Goal: Task Accomplishment & Management: Use online tool/utility

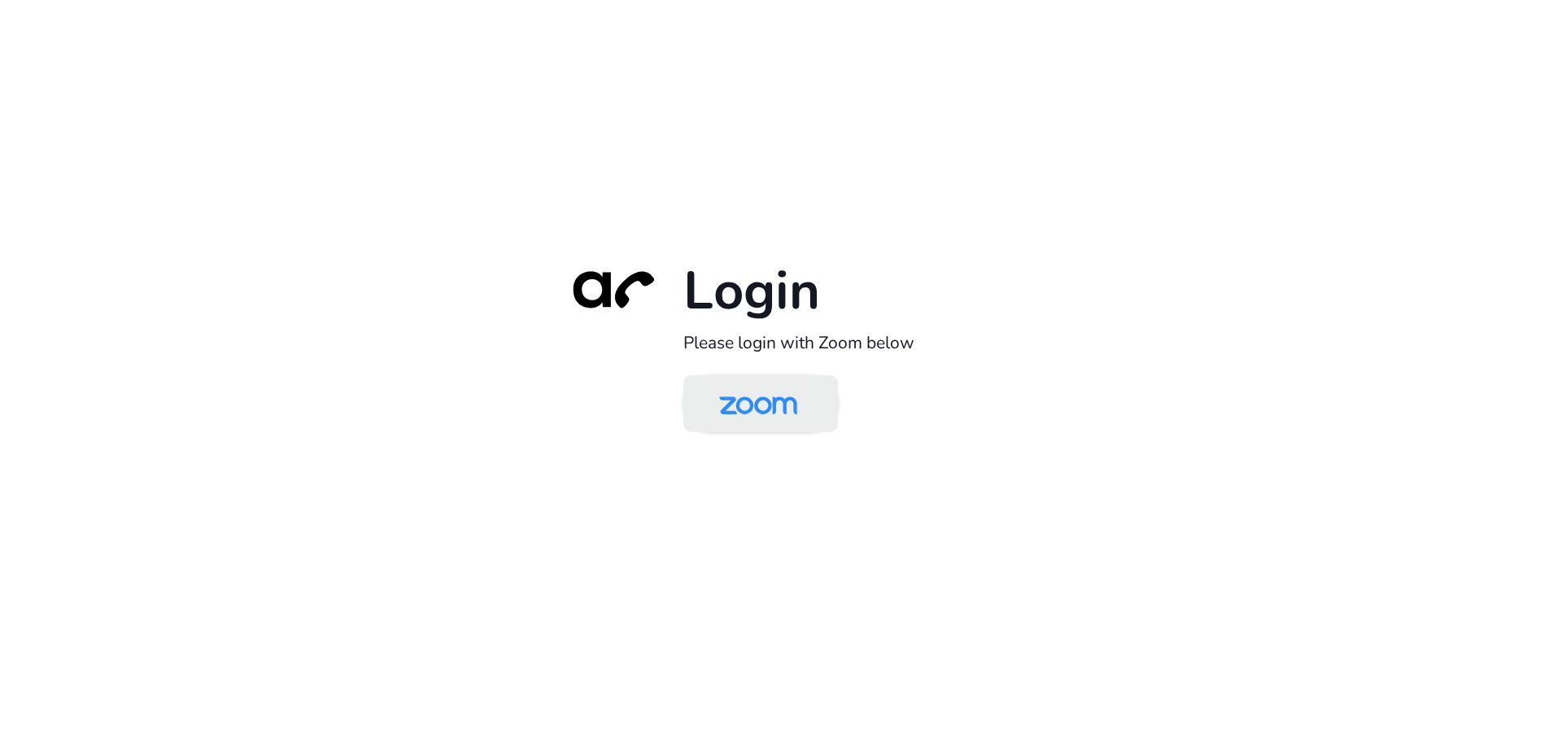
click at [752, 410] on img at bounding box center [758, 404] width 112 height 53
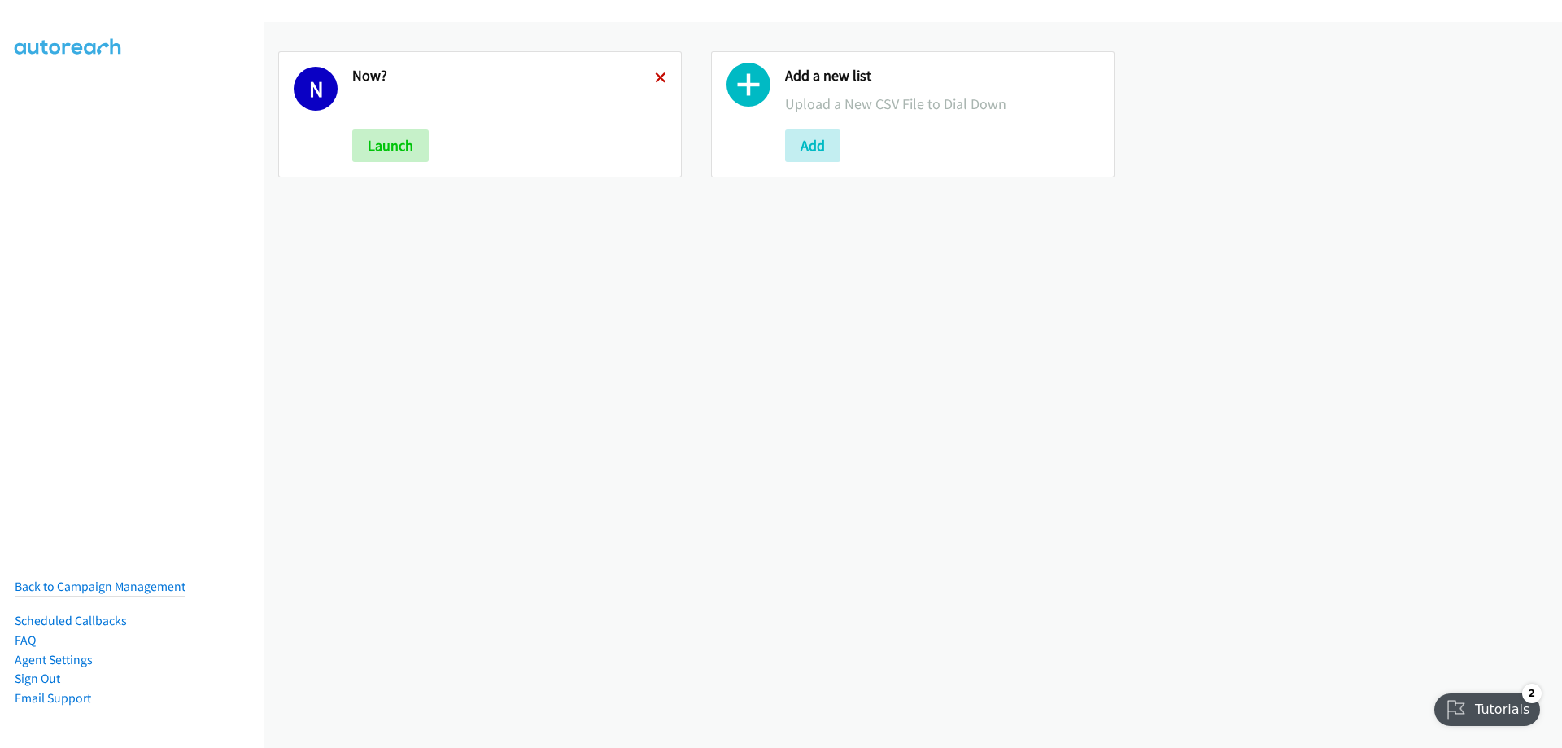
click at [655, 76] on icon at bounding box center [660, 78] width 11 height 11
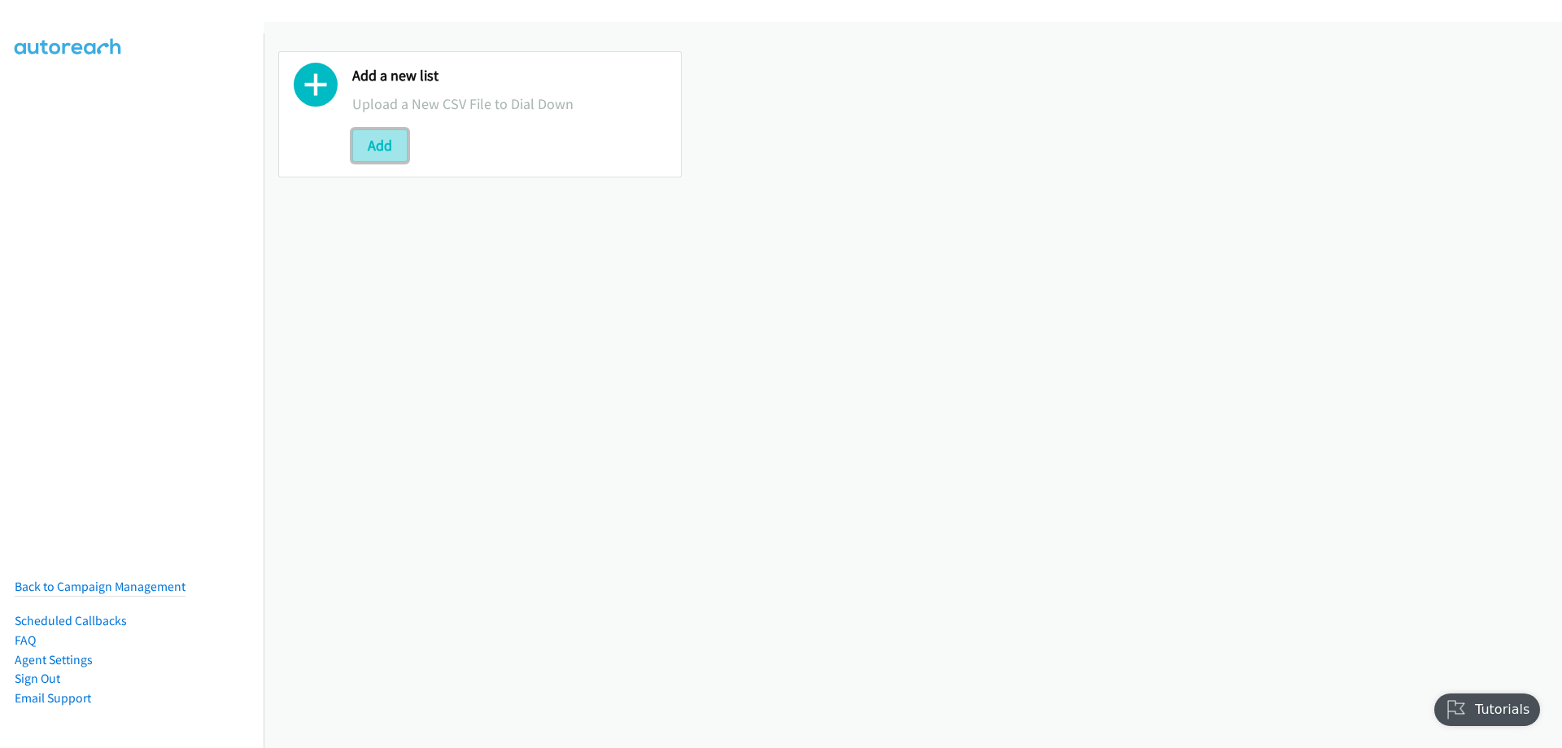
click at [384, 142] on button "Add" at bounding box center [379, 145] width 55 height 33
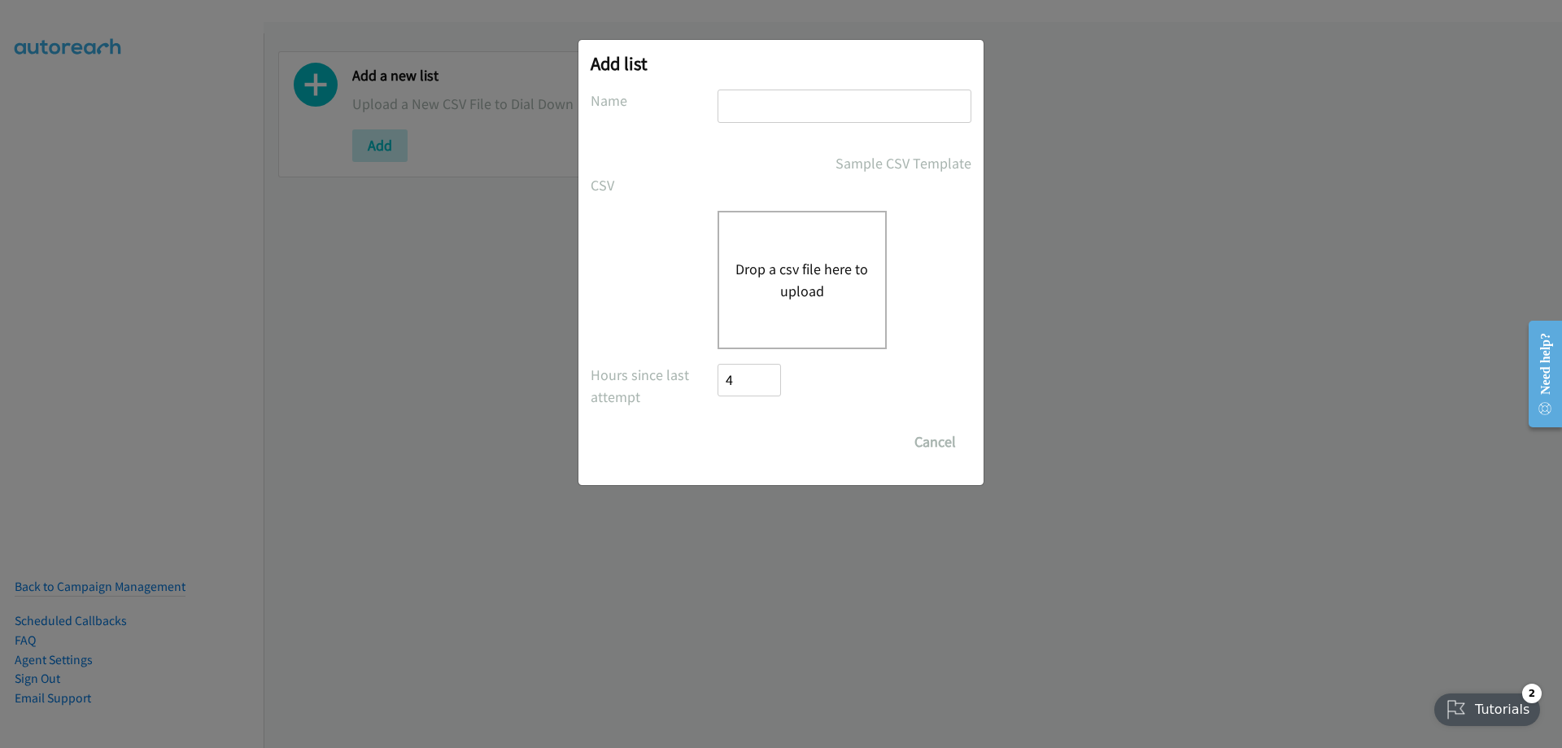
click at [784, 117] on input "text" at bounding box center [844, 105] width 254 height 33
type input "wednesday"
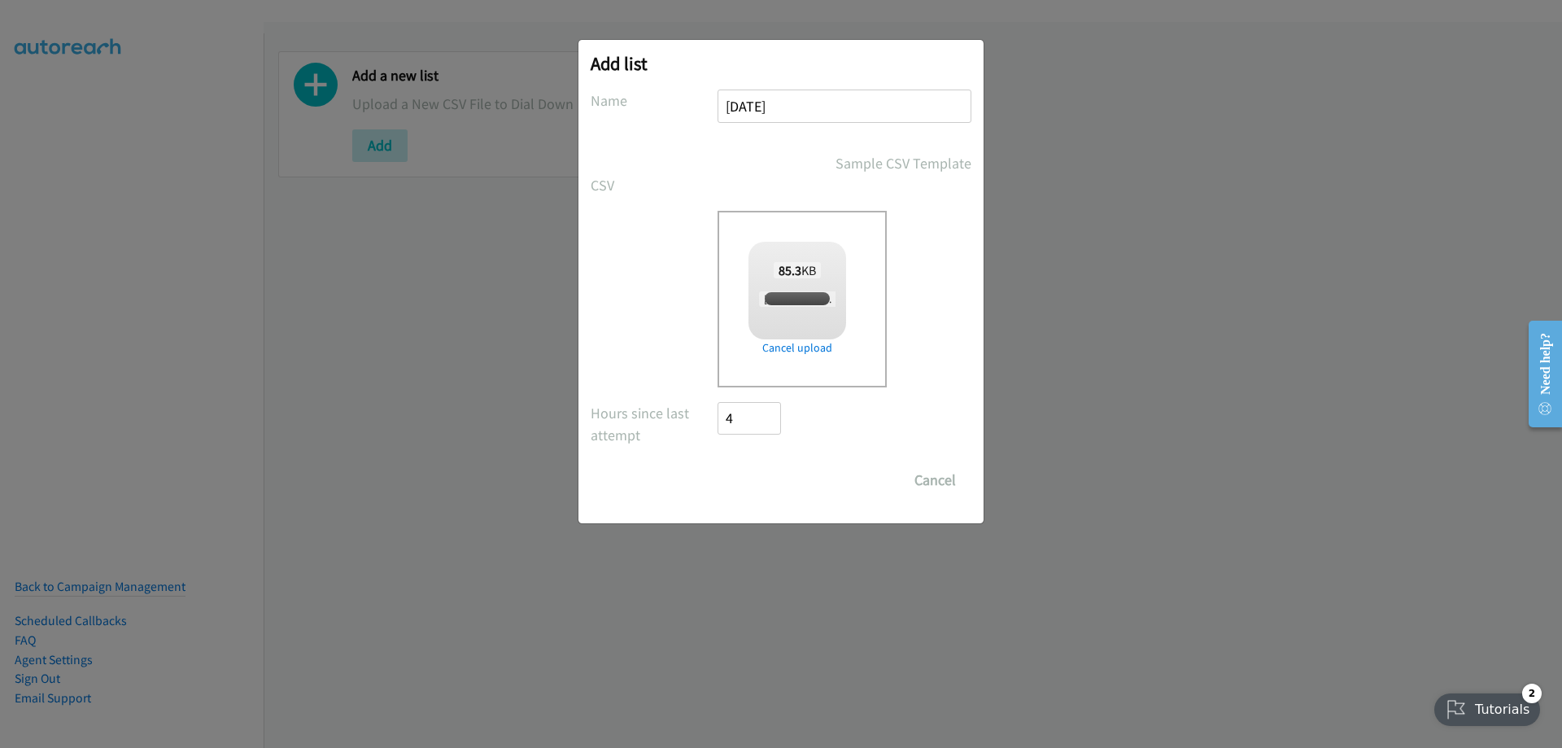
checkbox input "true"
click at [761, 477] on input "Save List" at bounding box center [759, 480] width 85 height 33
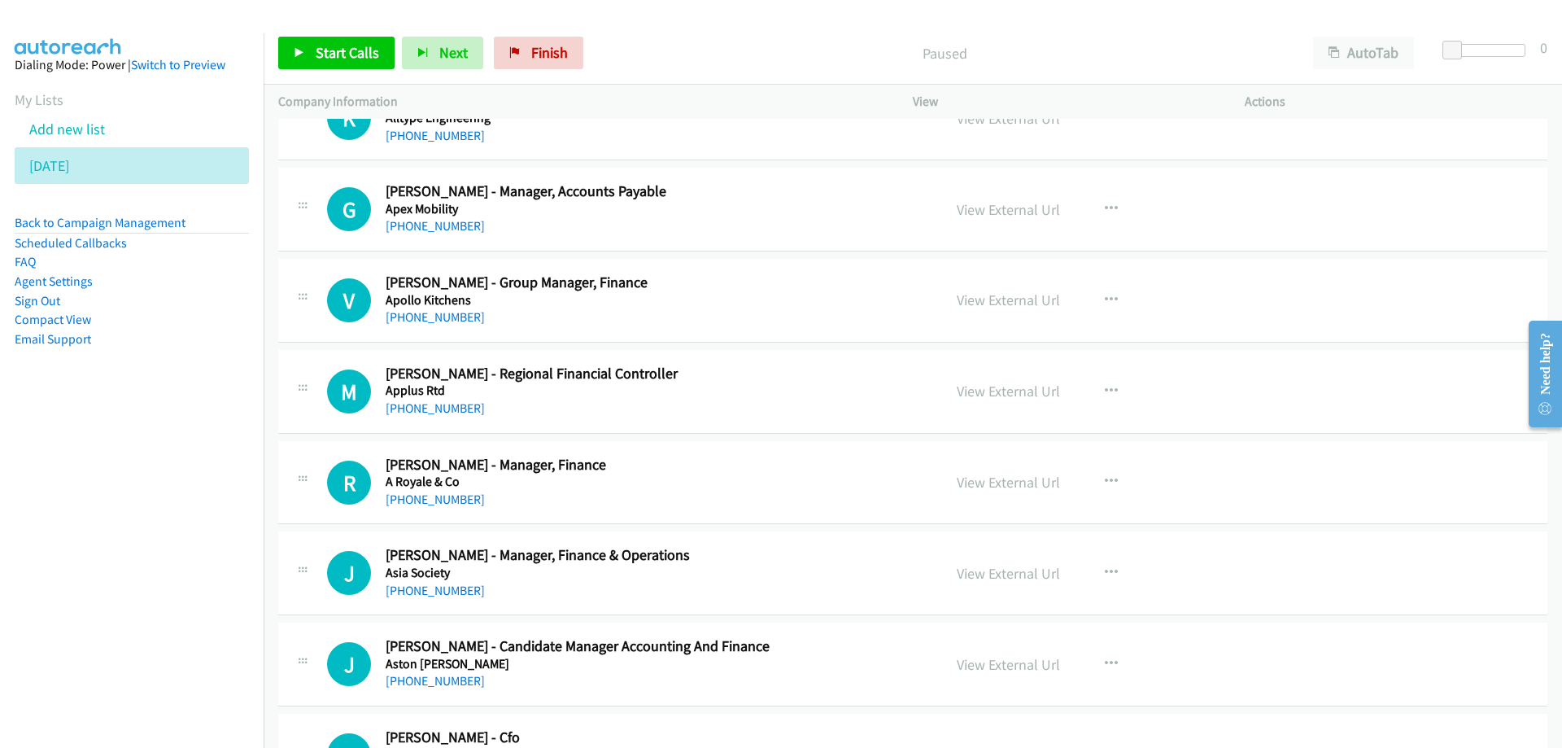
scroll to position [651, 0]
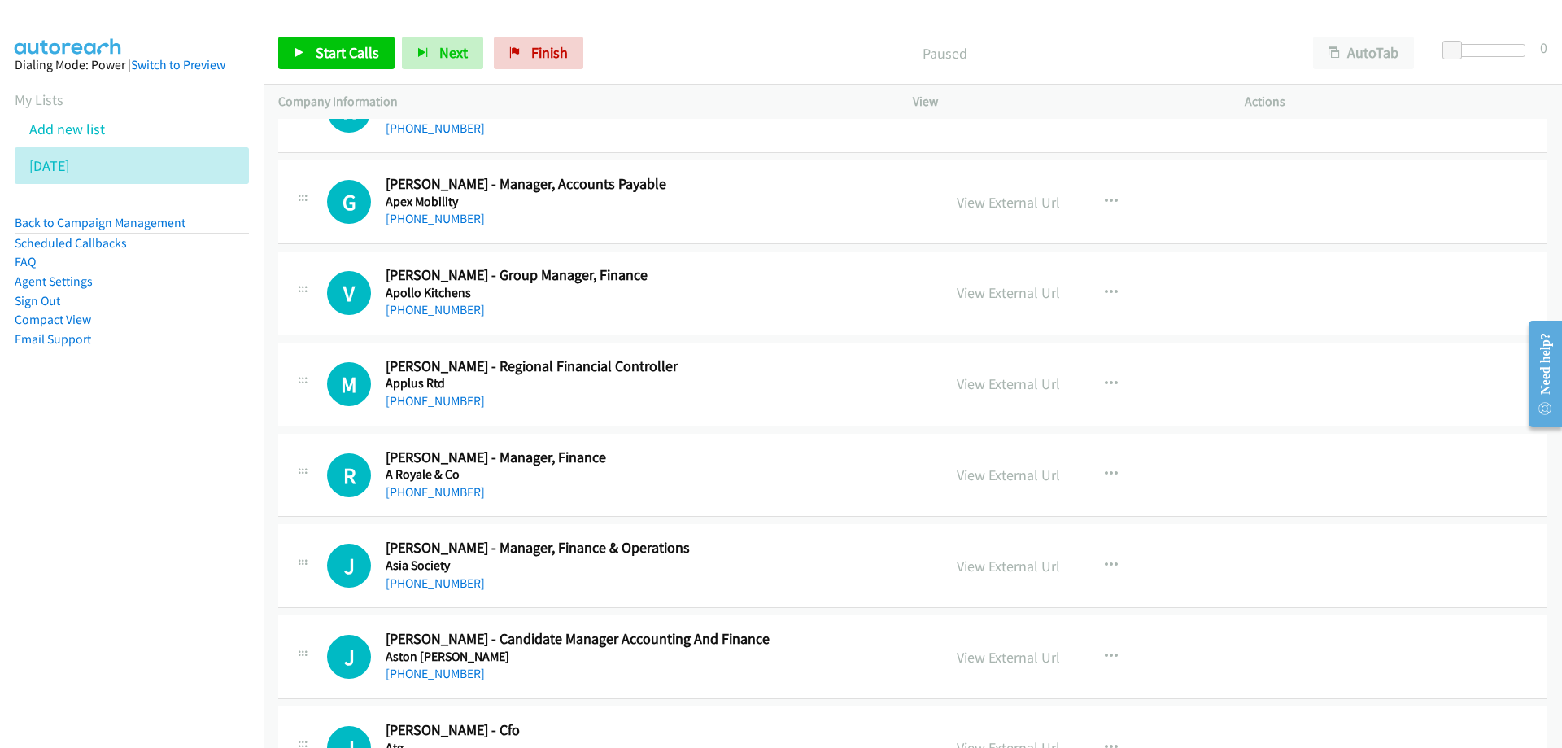
click at [242, 629] on nav "Dialing Mode: Power | Switch to Preview My Lists Add new list [DATE] Back to Ca…" at bounding box center [132, 407] width 264 height 748
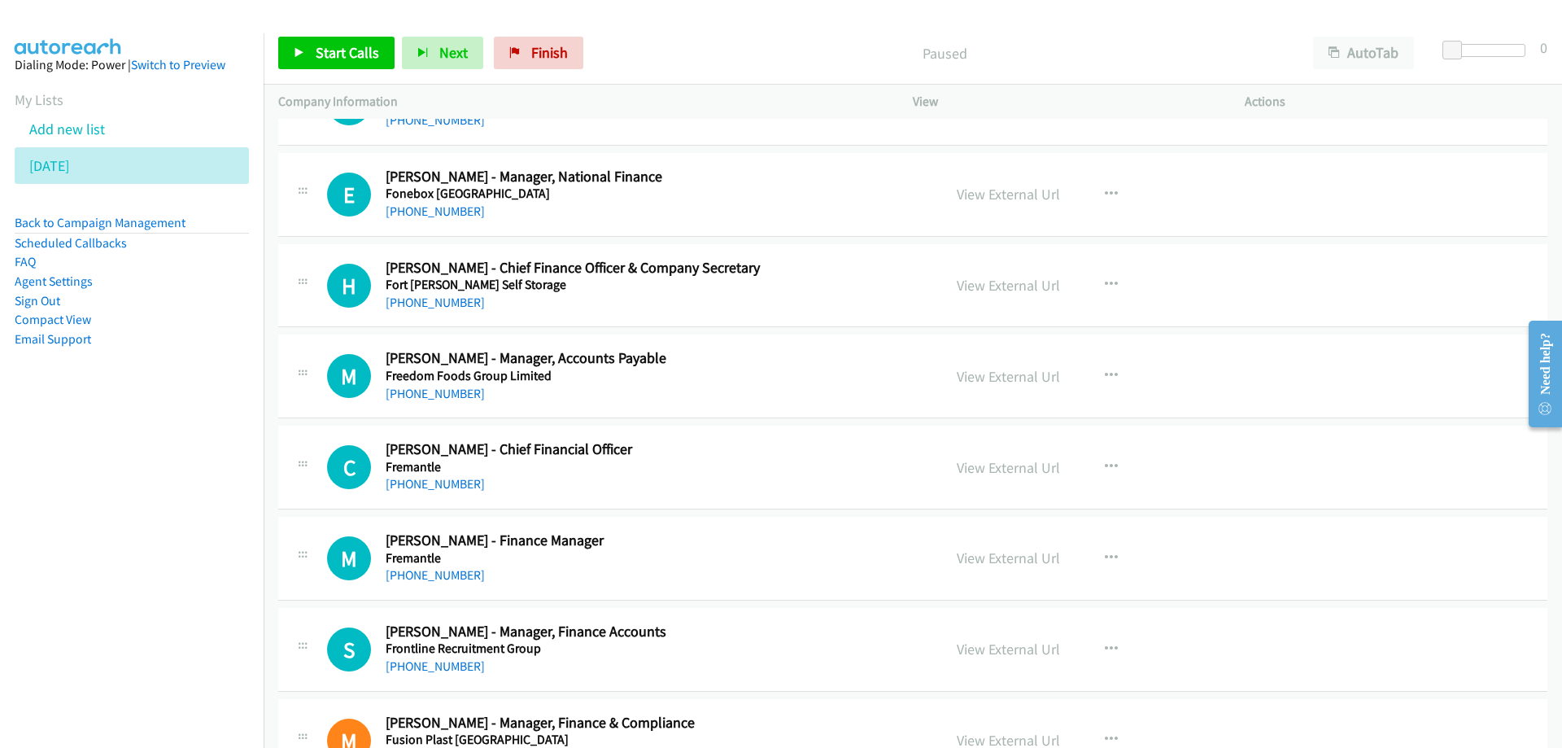
scroll to position [0, 0]
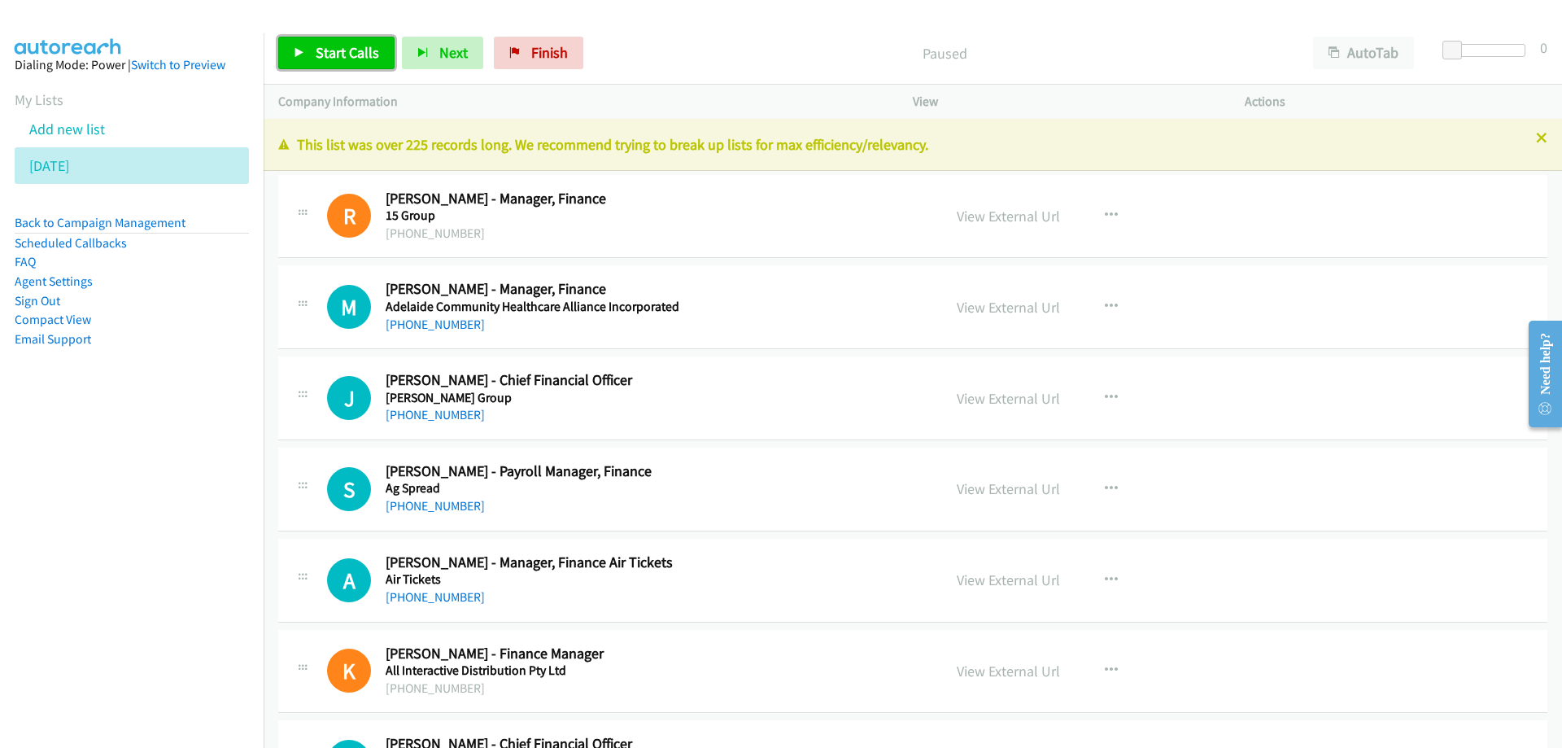
click at [346, 52] on span "Start Calls" at bounding box center [347, 52] width 63 height 19
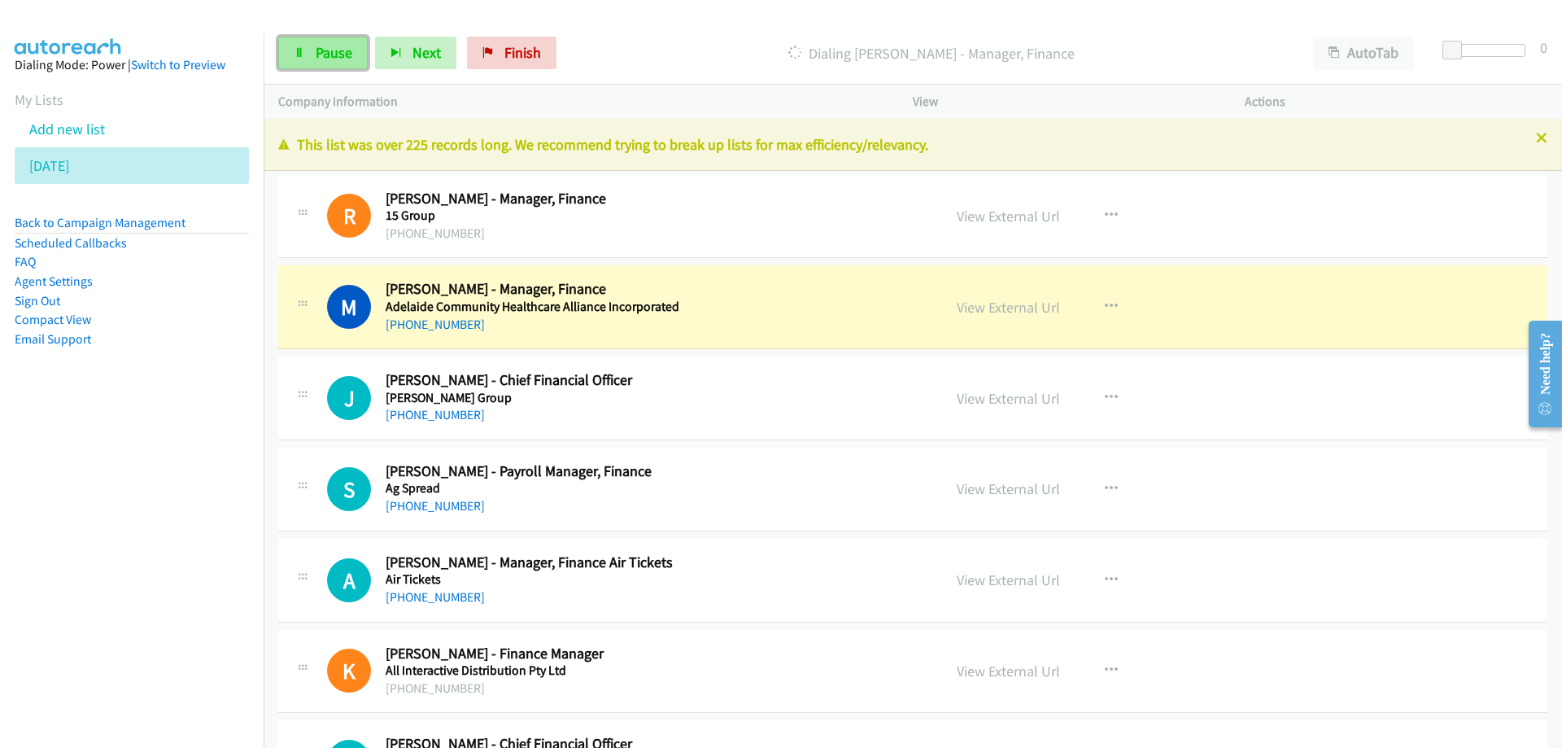
click at [325, 46] on span "Pause" at bounding box center [334, 52] width 37 height 19
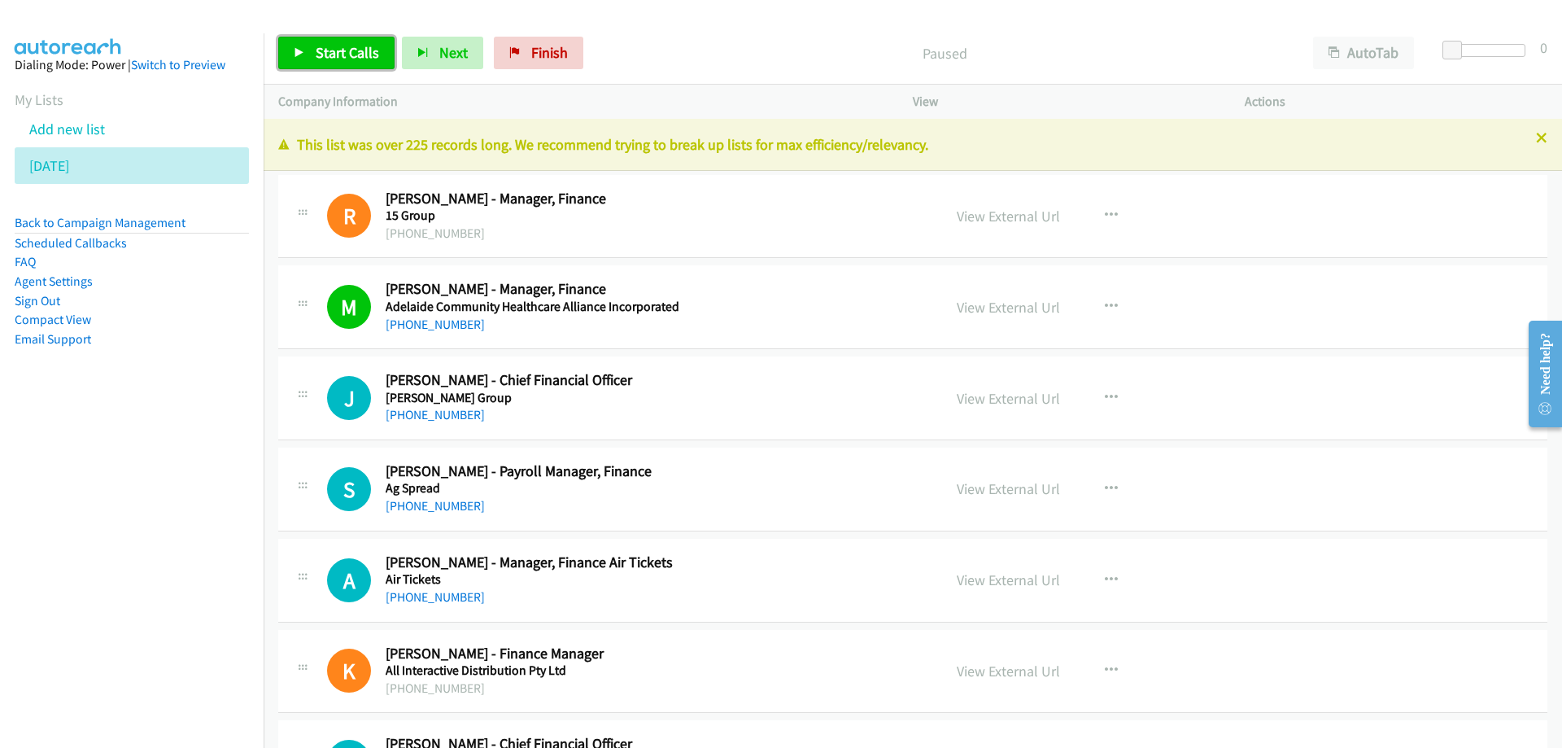
click at [334, 50] on span "Start Calls" at bounding box center [347, 52] width 63 height 19
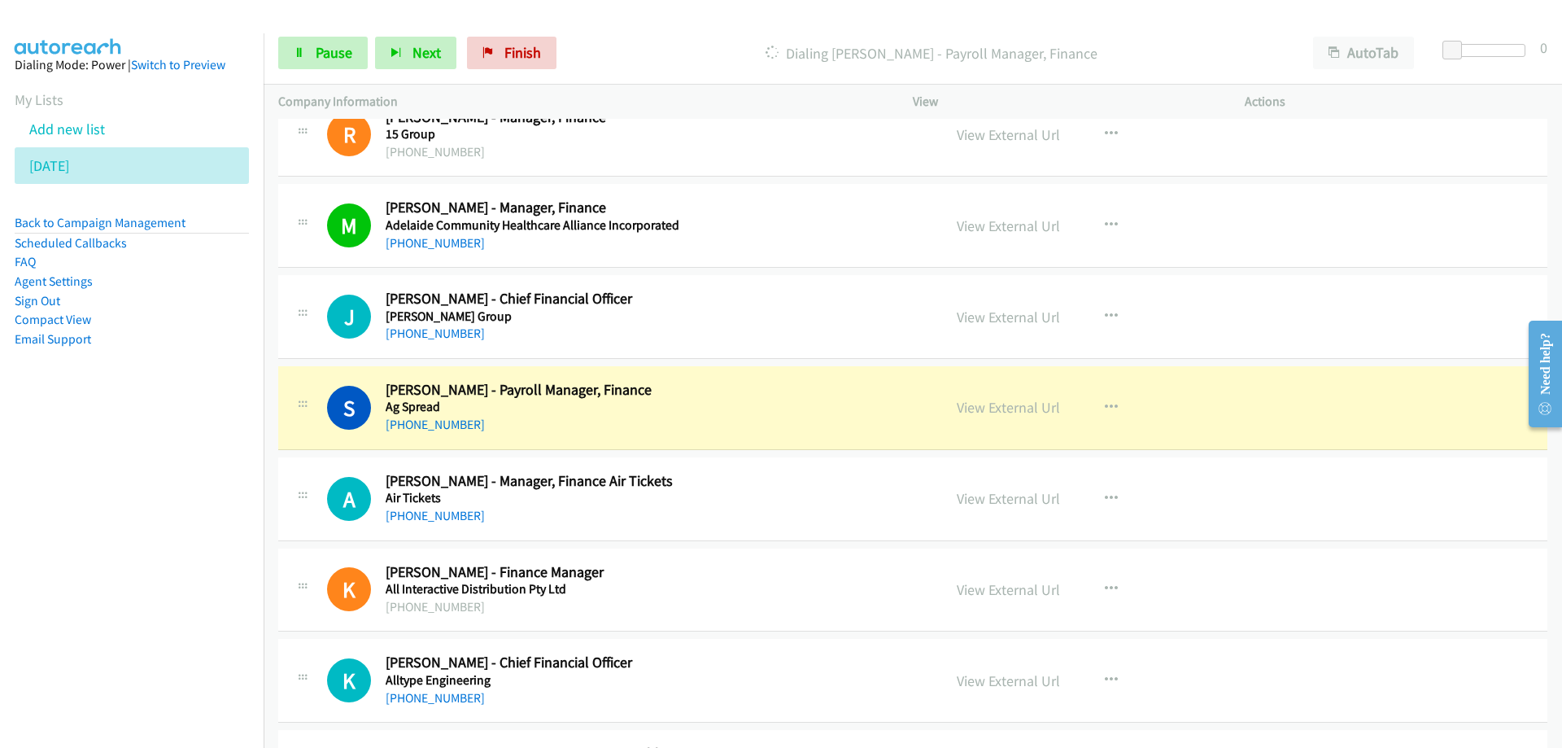
scroll to position [163, 0]
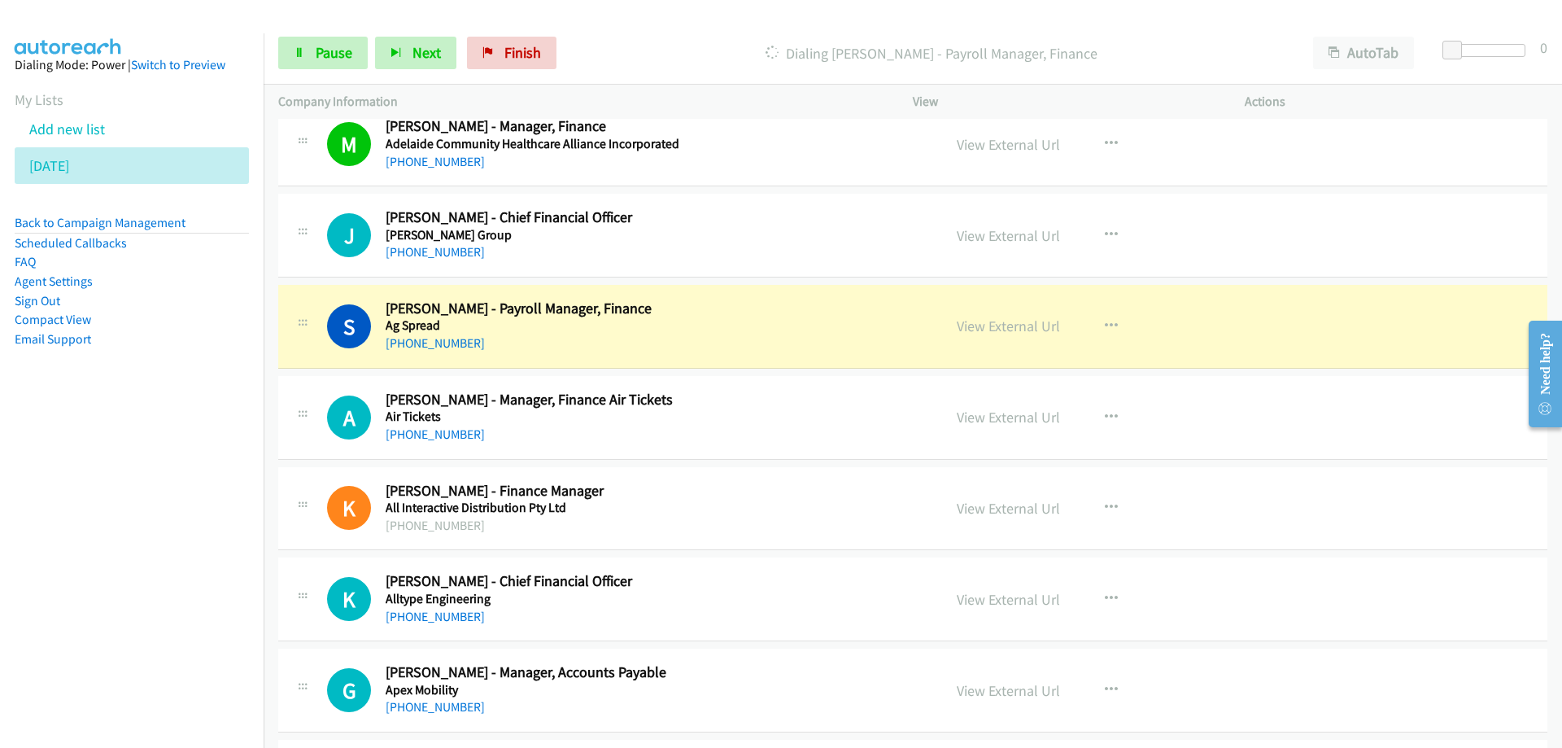
click at [670, 334] on div "[PHONE_NUMBER]" at bounding box center [654, 344] width 536 height 20
click at [1005, 319] on link "View External Url" at bounding box center [1008, 325] width 103 height 19
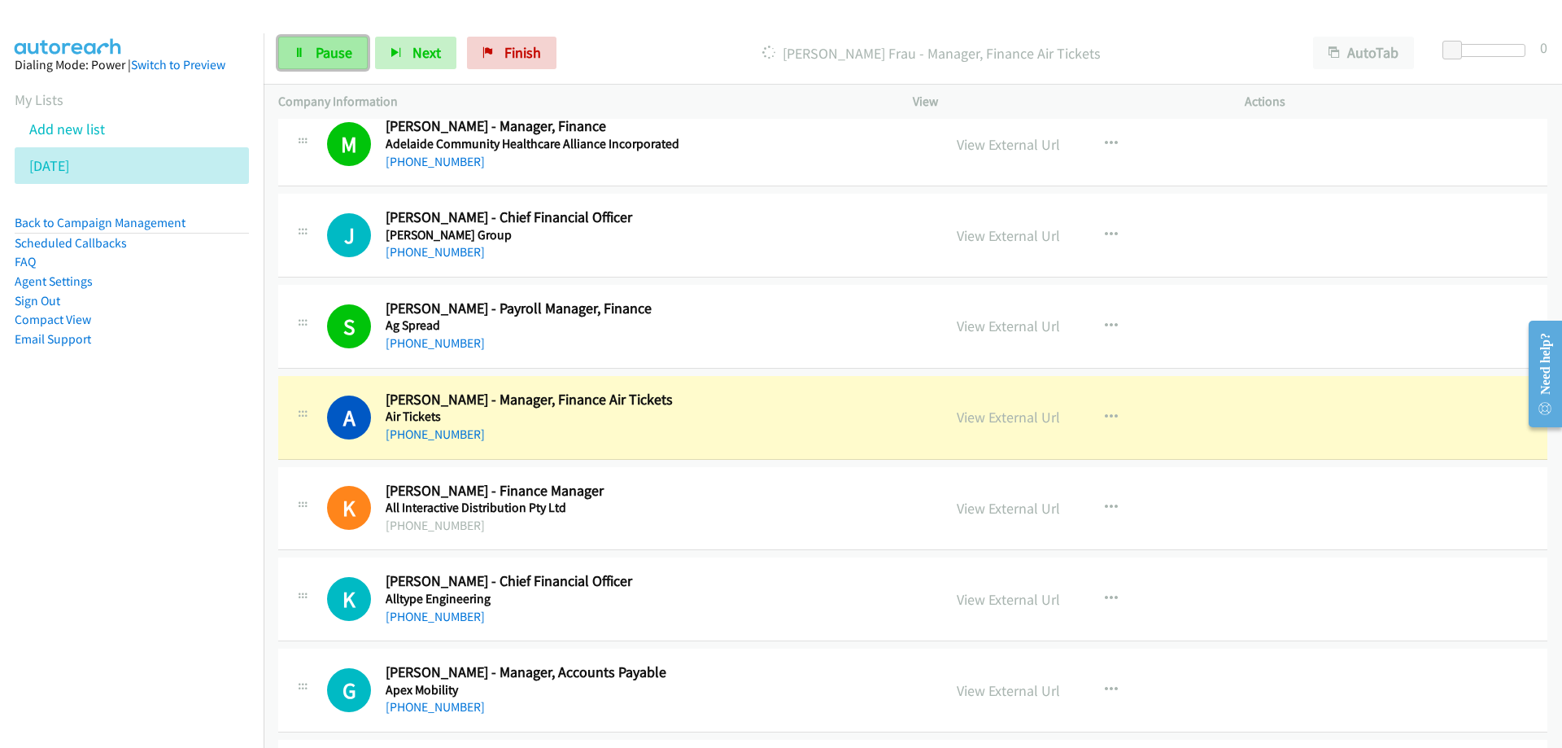
click at [346, 39] on link "Pause" at bounding box center [322, 53] width 89 height 33
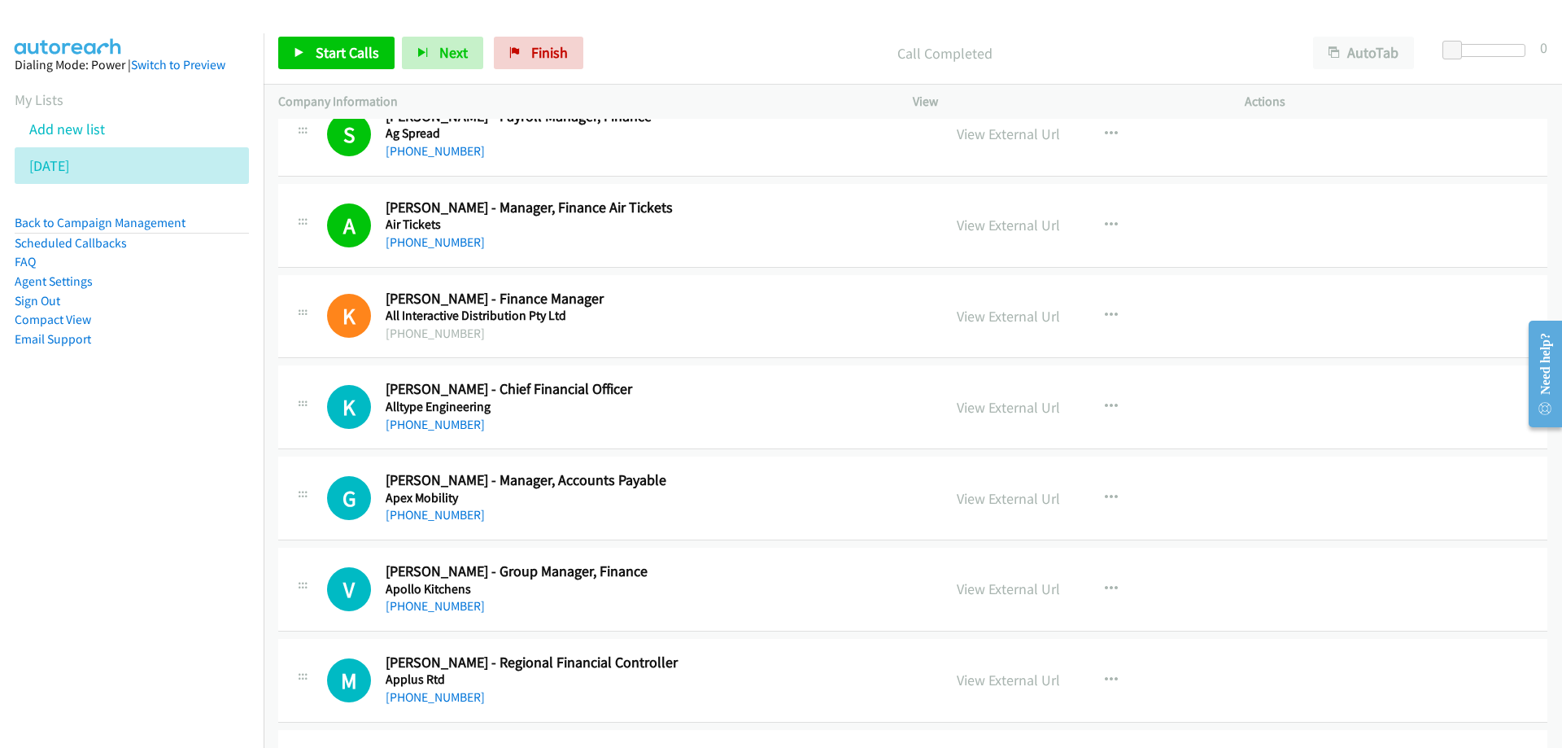
scroll to position [0, 0]
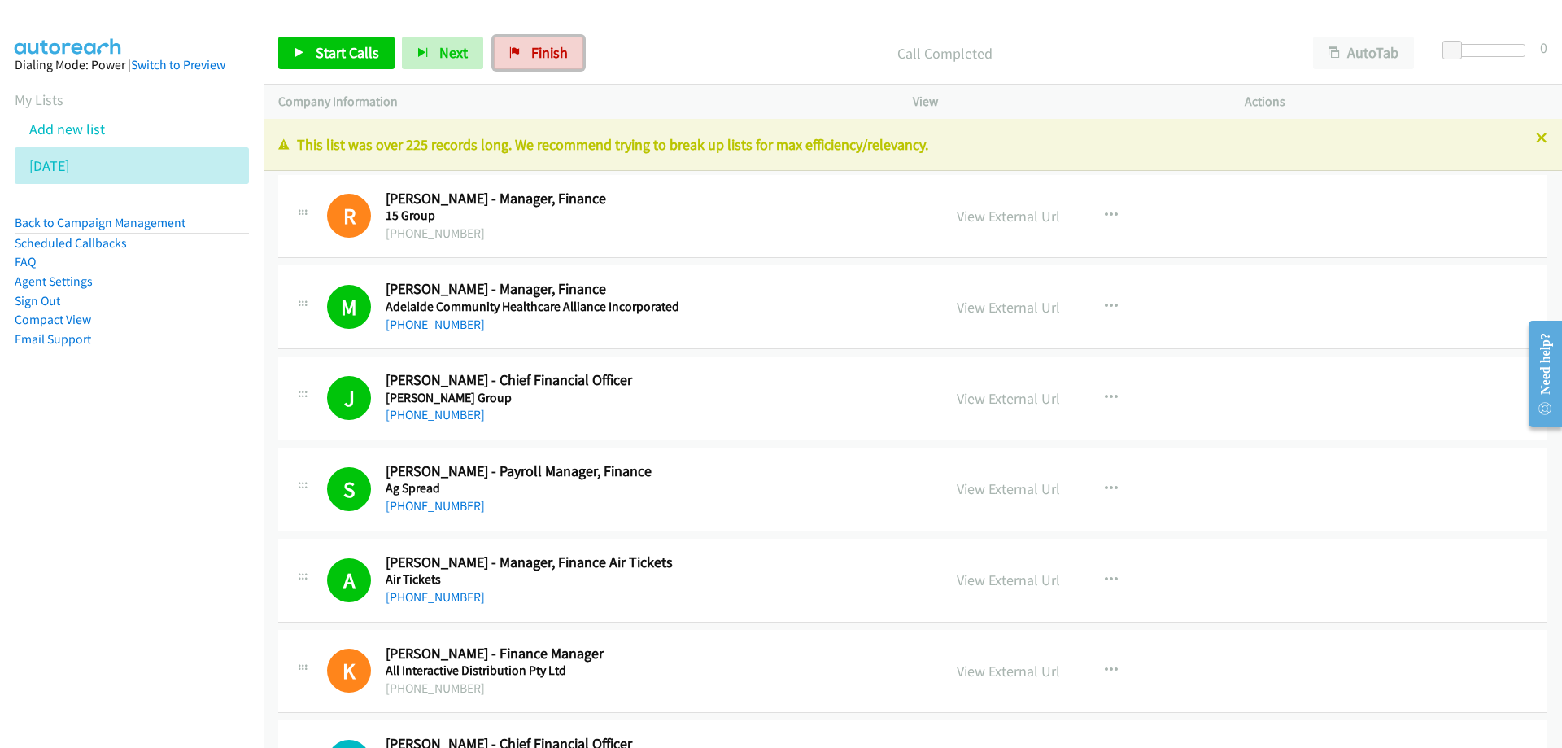
drag, startPoint x: 541, startPoint y: 52, endPoint x: 863, endPoint y: 52, distance: 322.1
click at [541, 53] on span "Finish" at bounding box center [549, 52] width 37 height 19
